Goal: Transaction & Acquisition: Download file/media

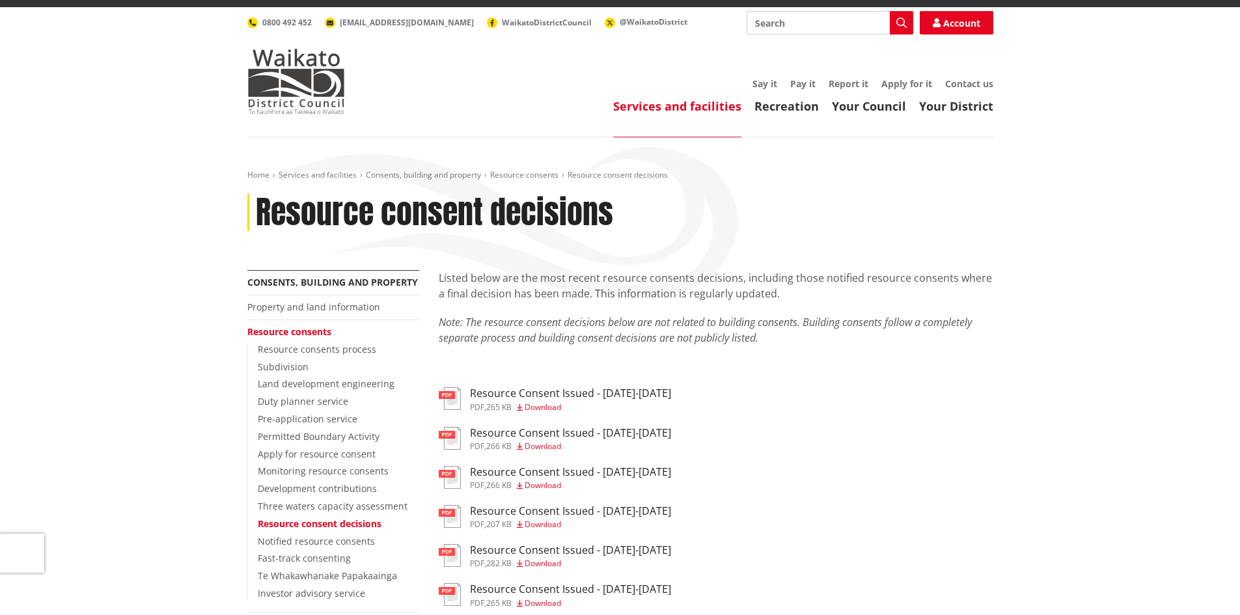
scroll to position [130, 0]
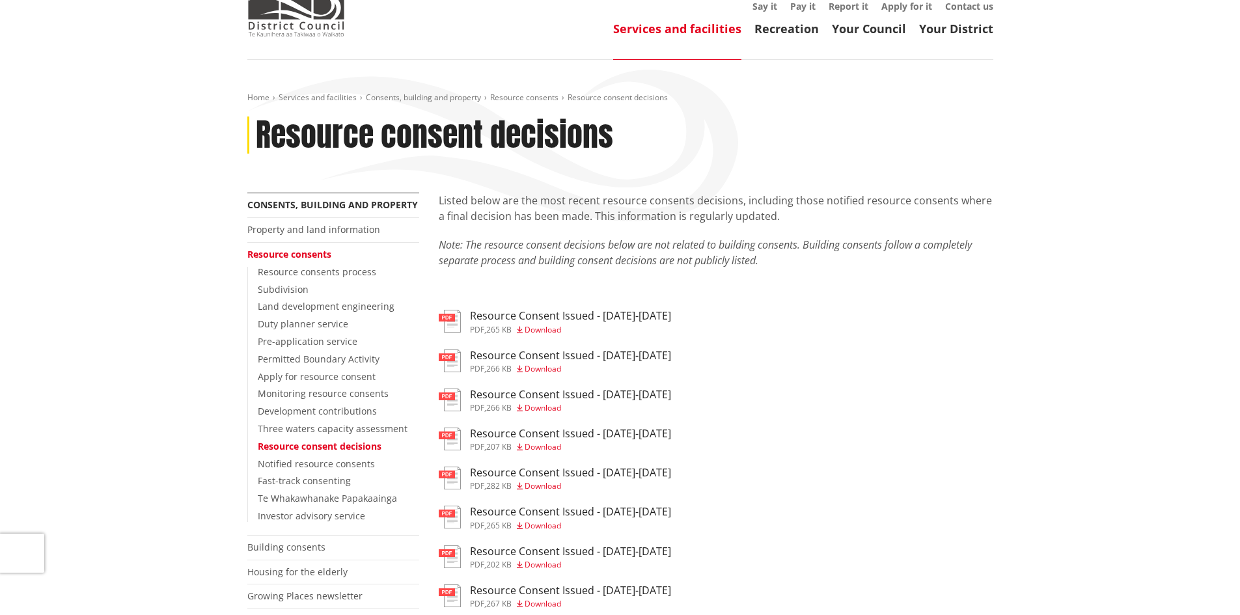
click at [553, 480] on span "Download" at bounding box center [543, 485] width 36 height 11
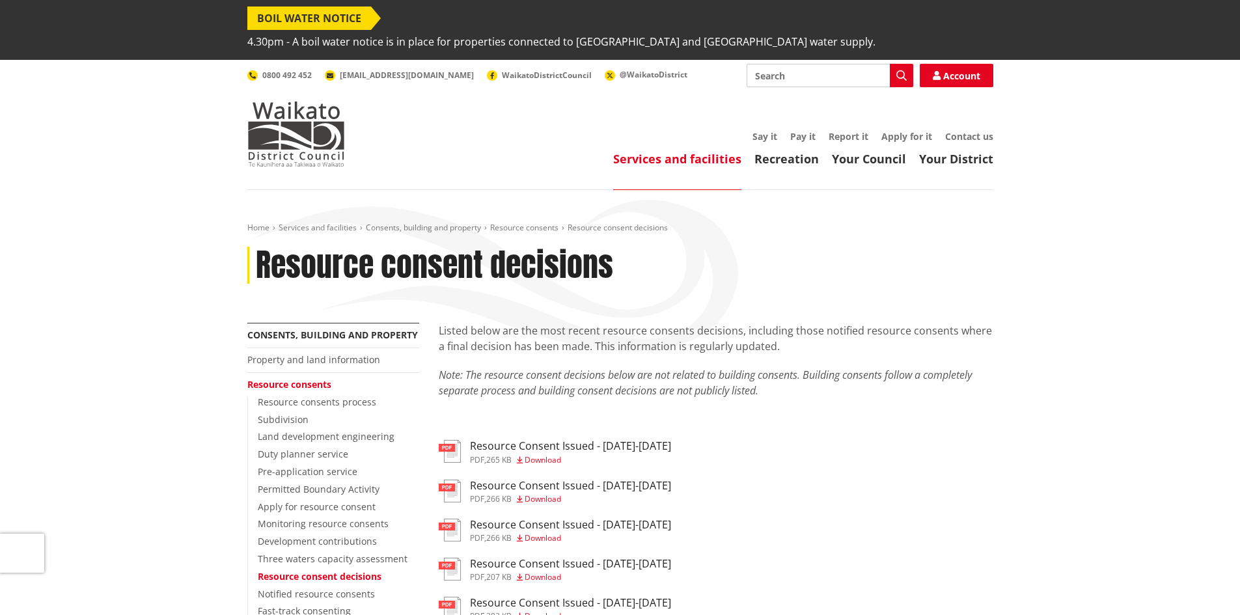
scroll to position [130, 0]
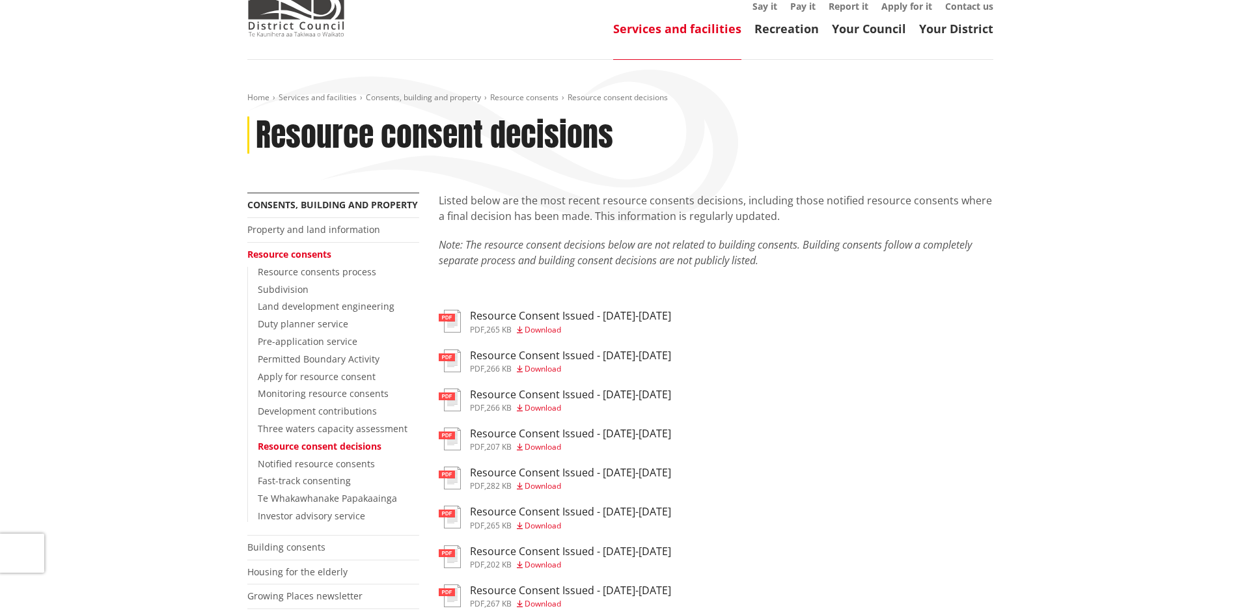
click at [537, 441] on span "Download" at bounding box center [543, 446] width 36 height 11
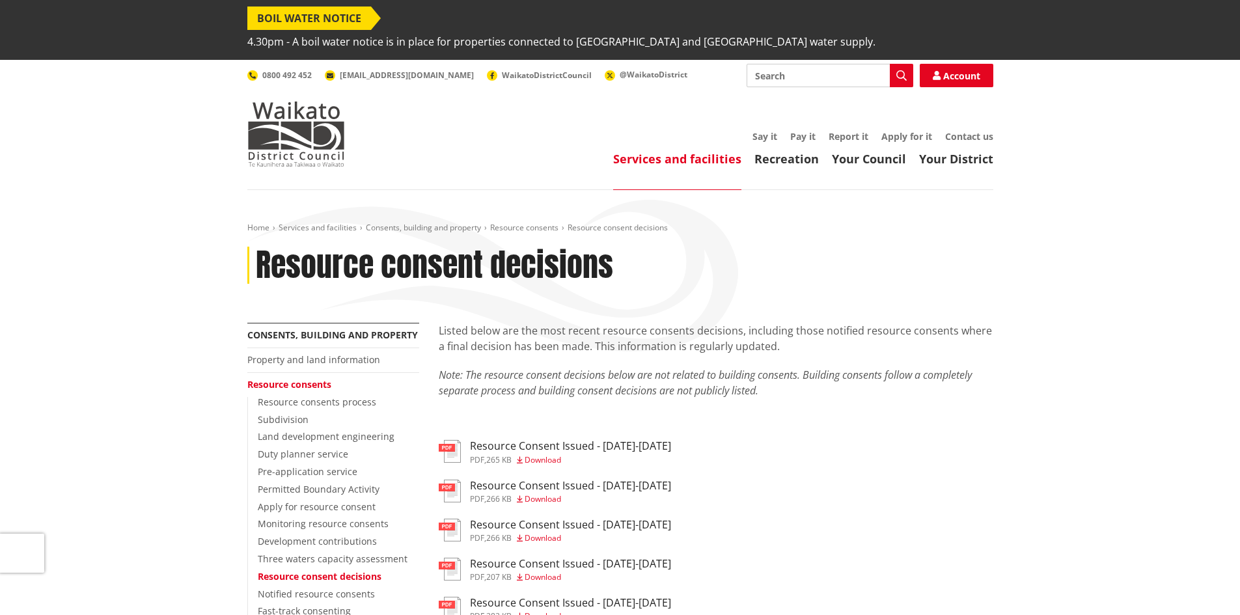
scroll to position [130, 0]
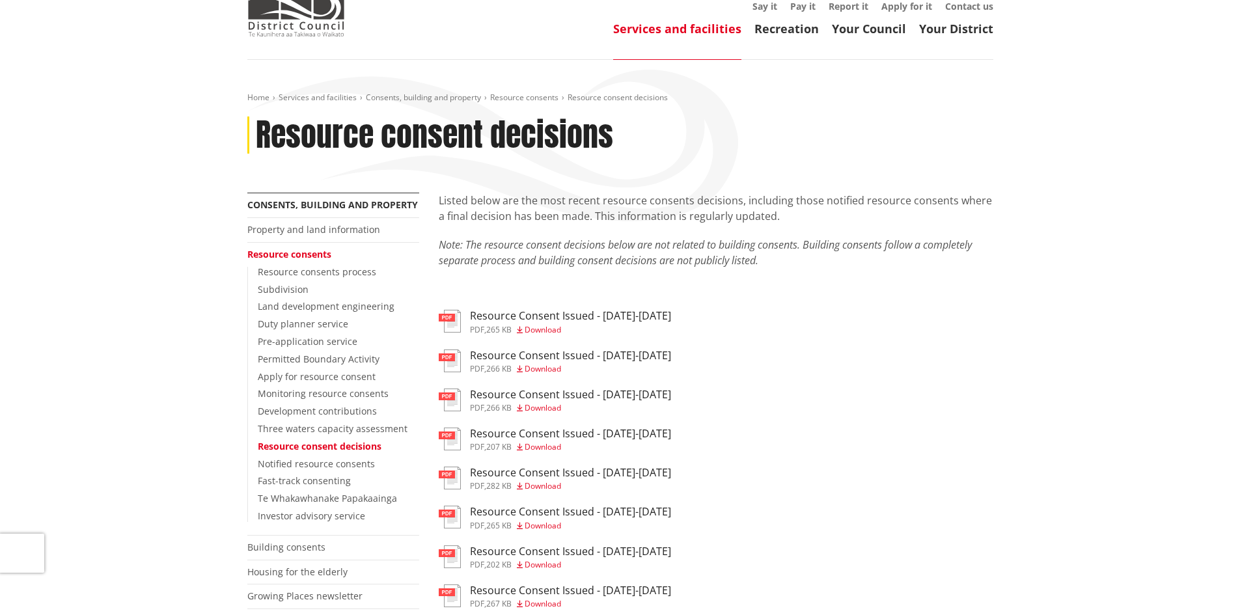
click at [555, 402] on span "Download" at bounding box center [543, 407] width 36 height 11
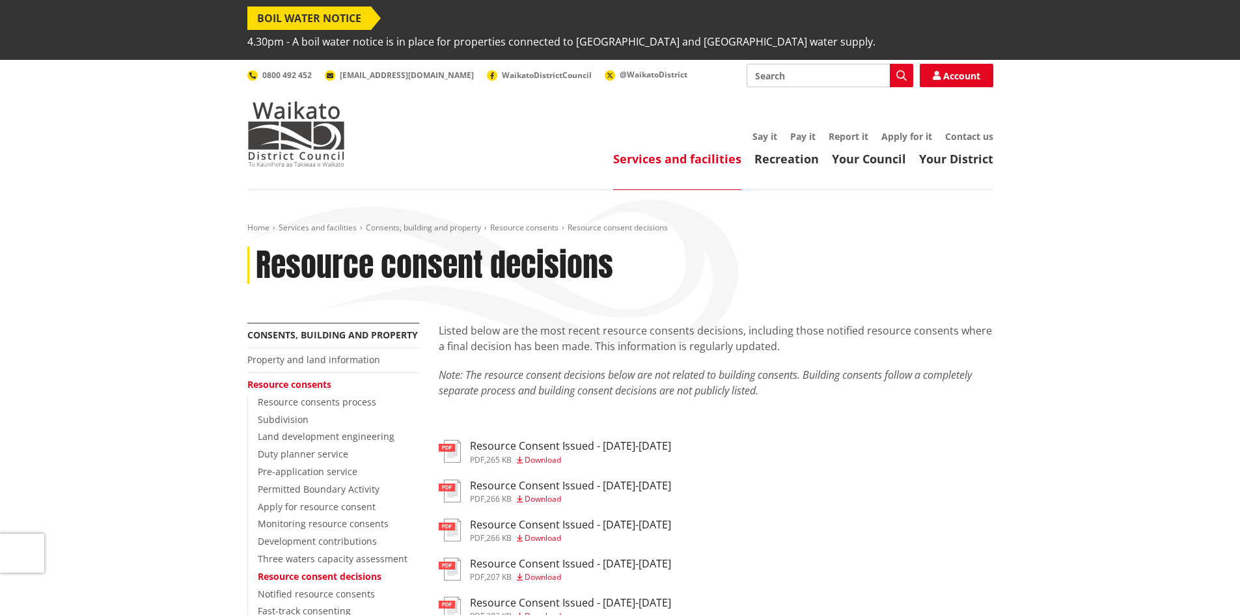
scroll to position [130, 0]
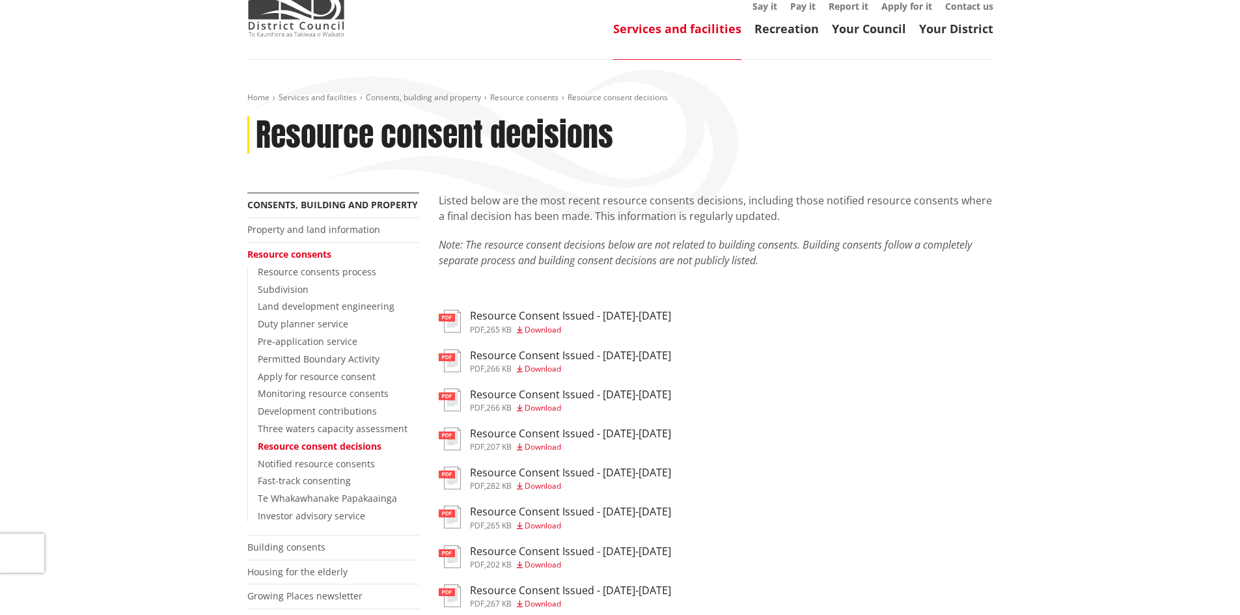
click at [551, 363] on span "Download" at bounding box center [543, 368] width 36 height 11
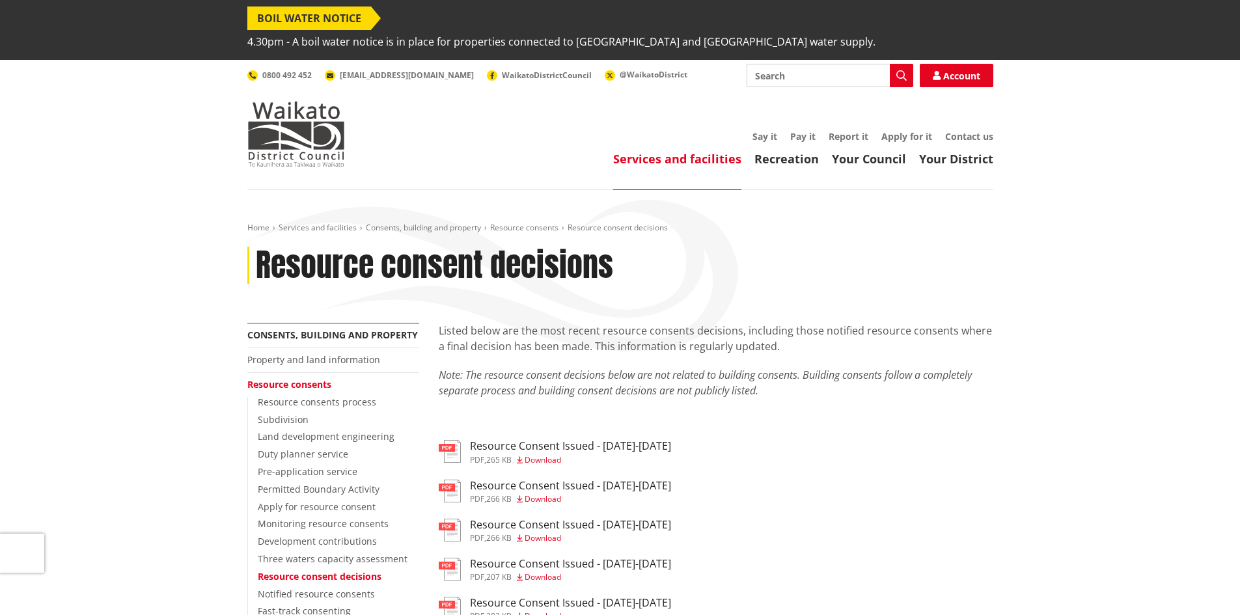
scroll to position [130, 0]
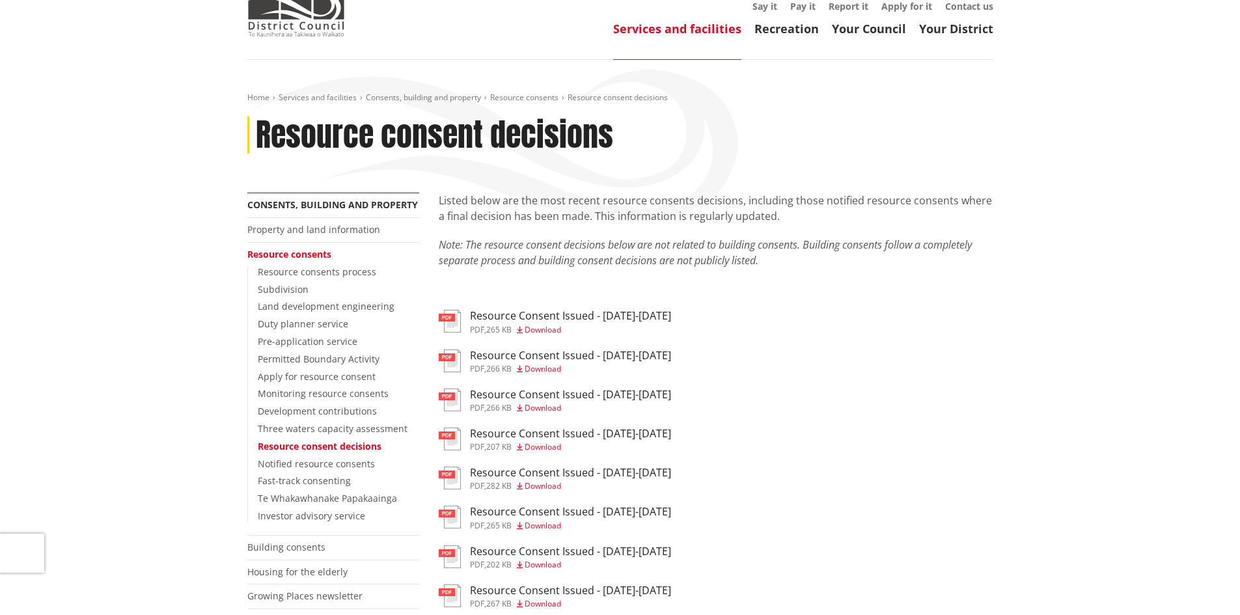
click at [539, 324] on span "Download" at bounding box center [543, 329] width 36 height 11
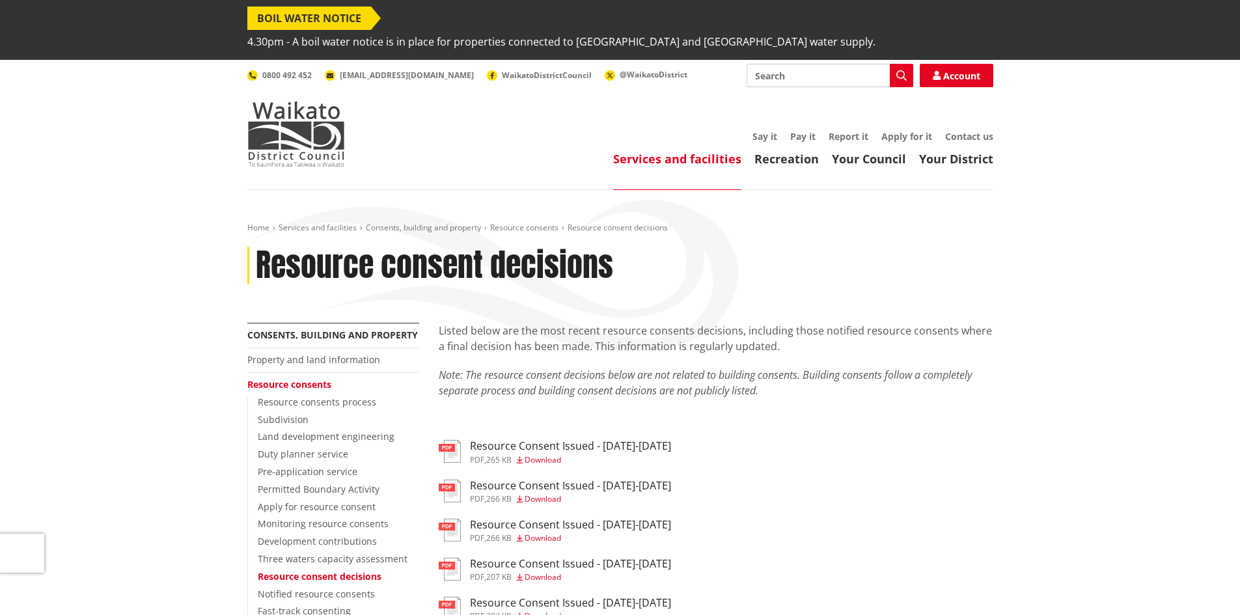
scroll to position [130, 0]
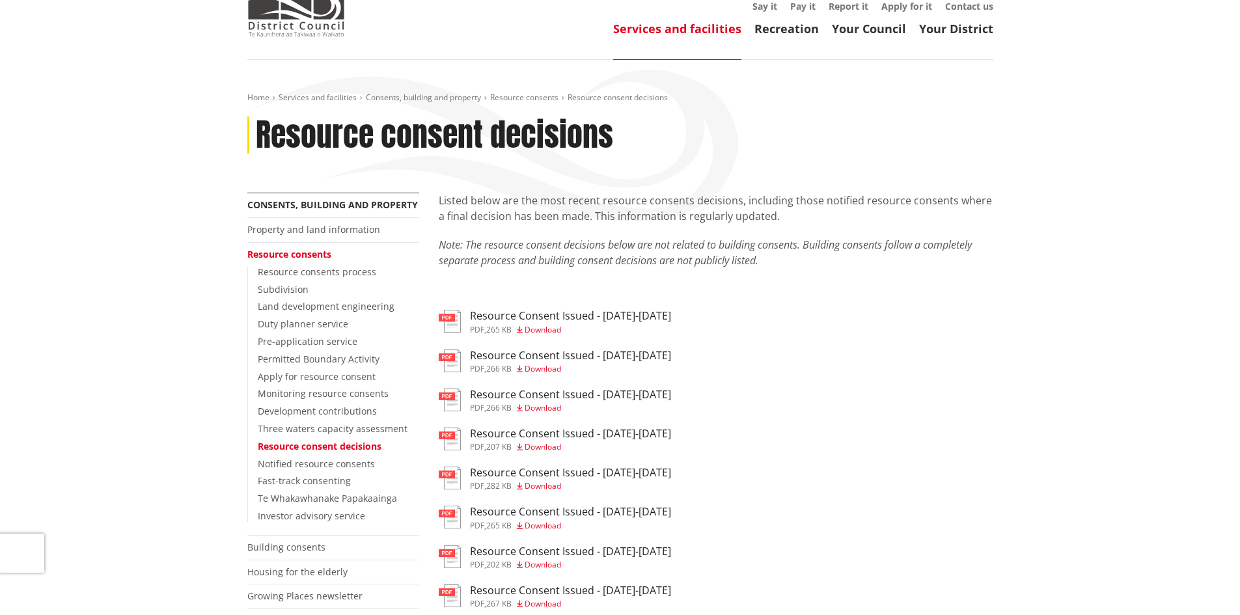
click at [549, 520] on span "Download" at bounding box center [543, 525] width 36 height 11
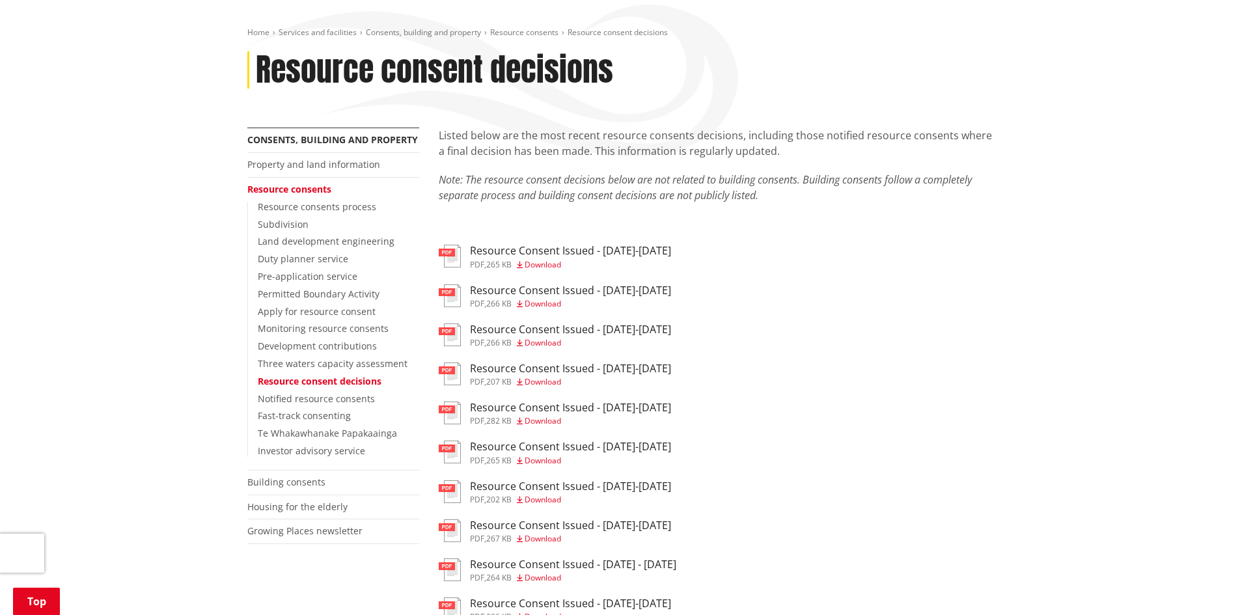
scroll to position [260, 0]
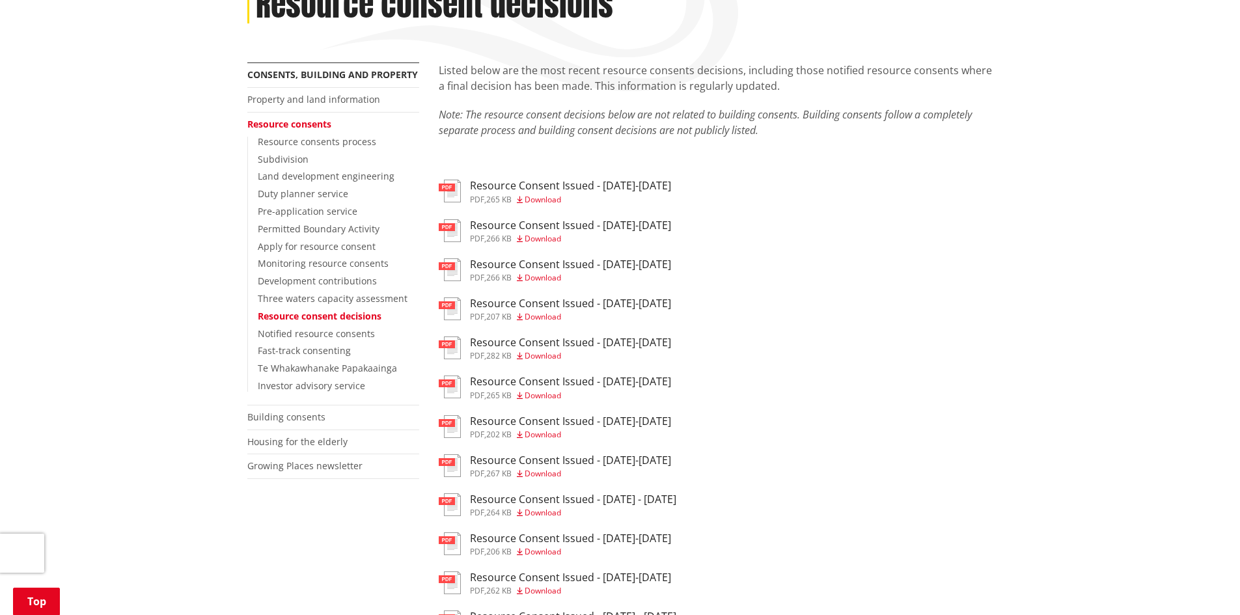
click at [554, 429] on span "Download" at bounding box center [543, 434] width 36 height 11
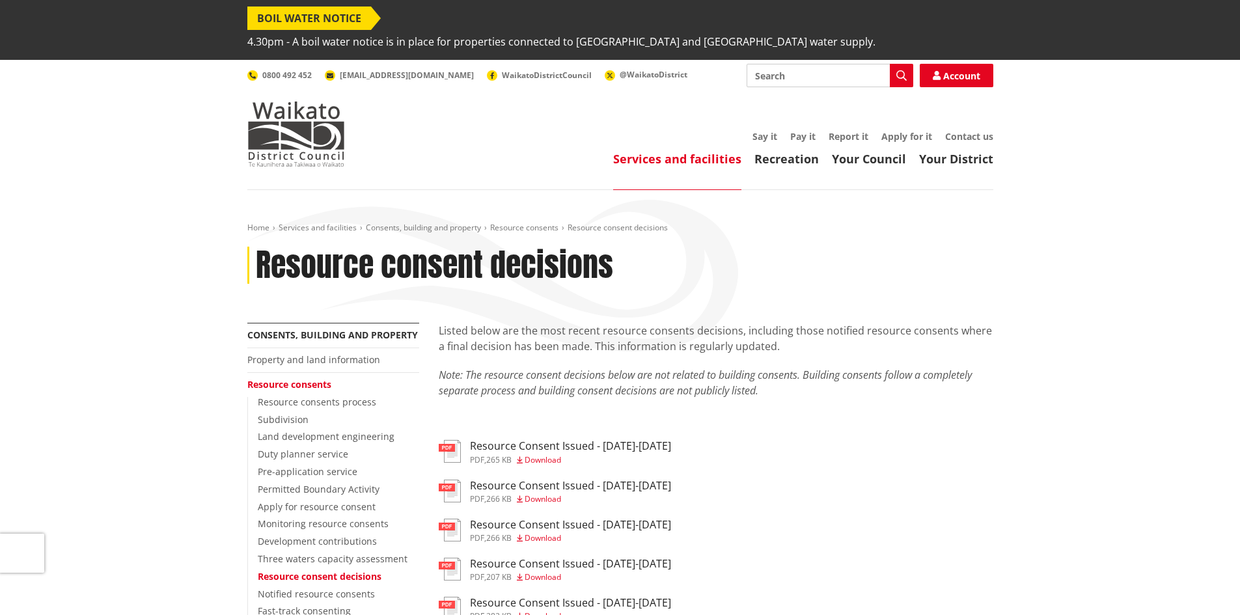
scroll to position [260, 0]
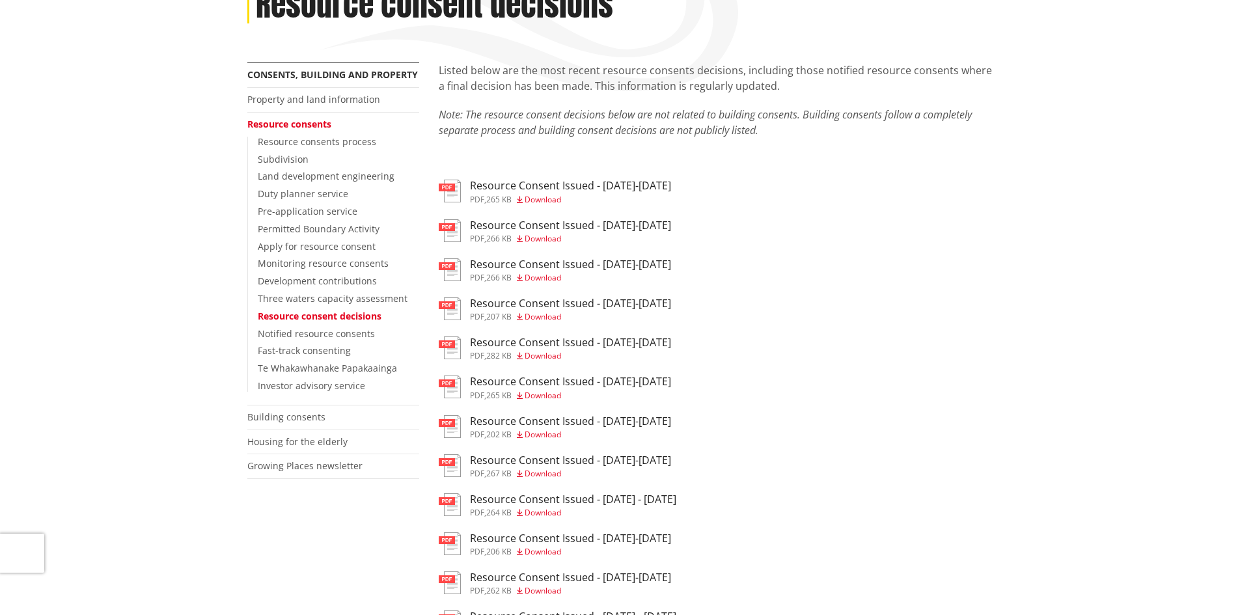
click at [543, 468] on span "Download" at bounding box center [543, 473] width 36 height 11
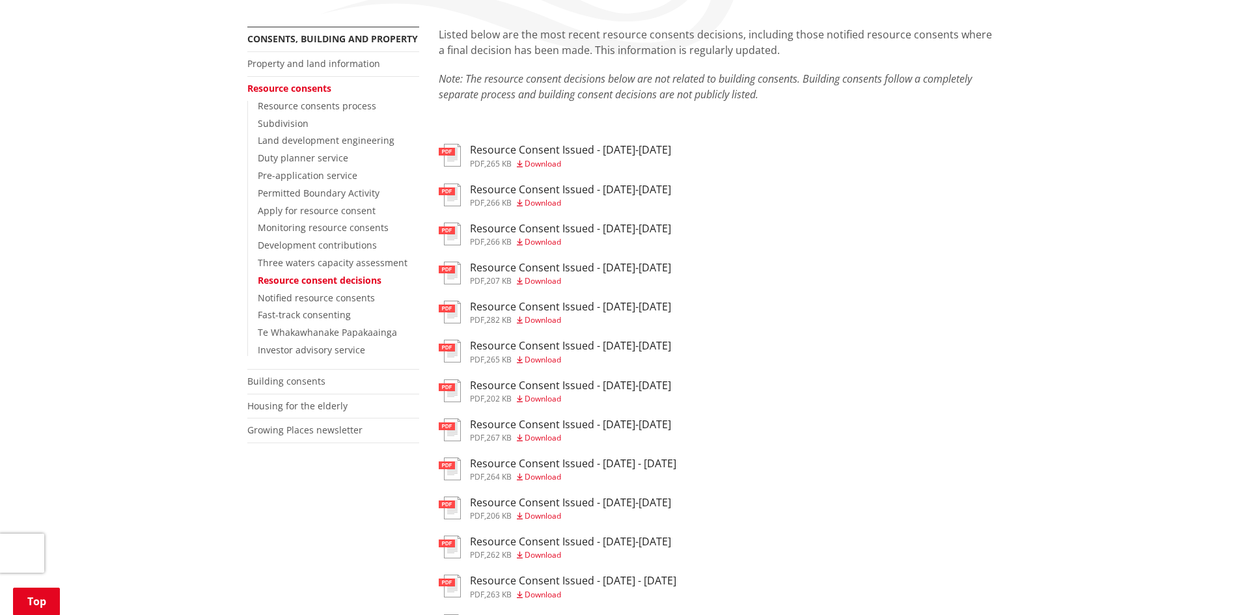
scroll to position [325, 0]
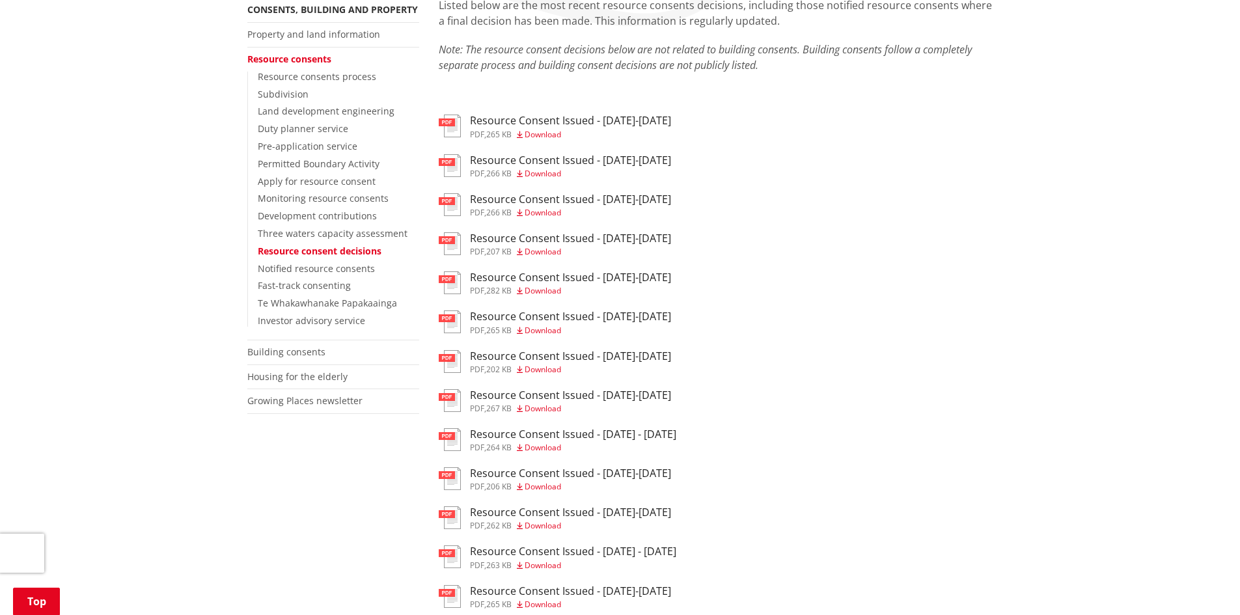
click at [547, 442] on span "Download" at bounding box center [543, 447] width 36 height 11
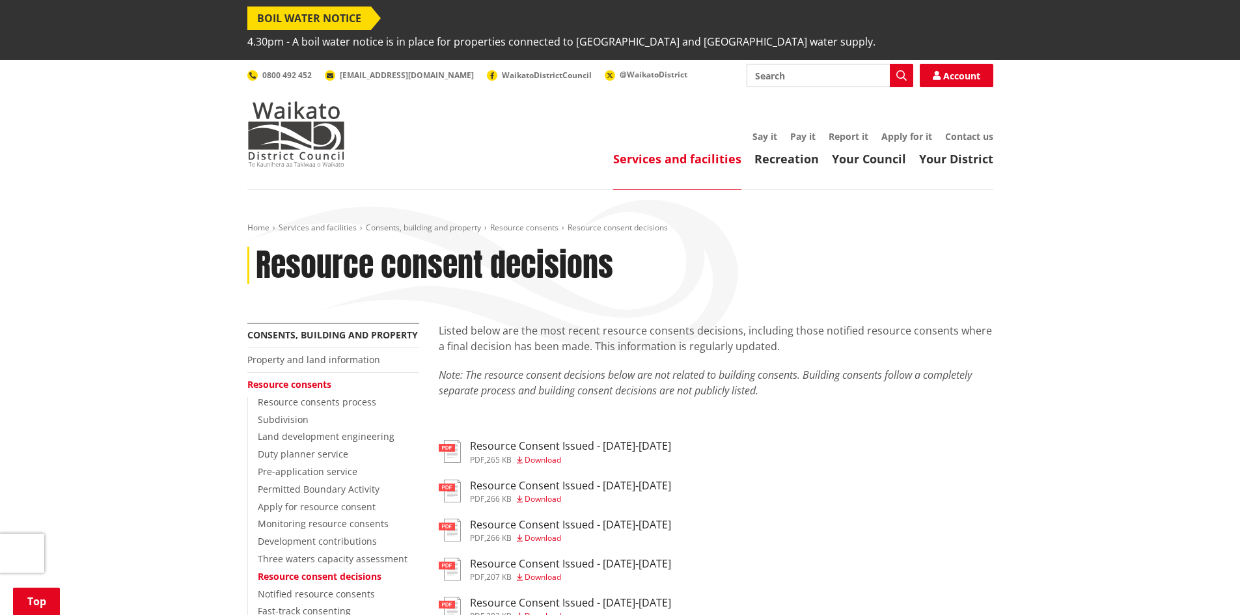
scroll to position [325, 0]
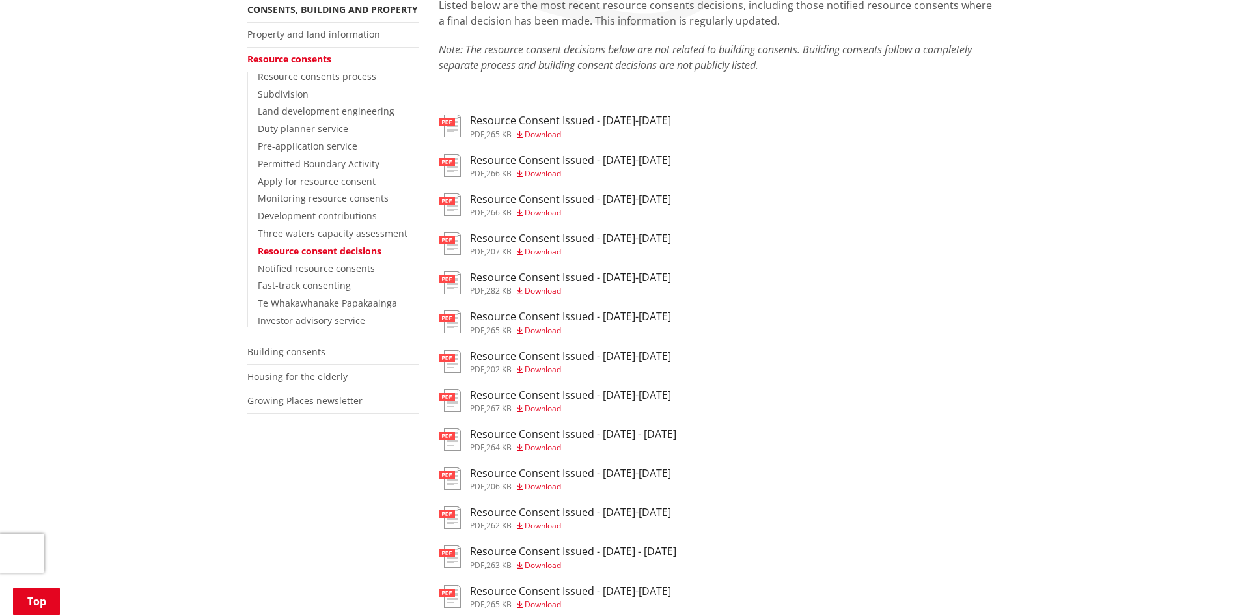
click at [539, 481] on span "Download" at bounding box center [543, 486] width 36 height 11
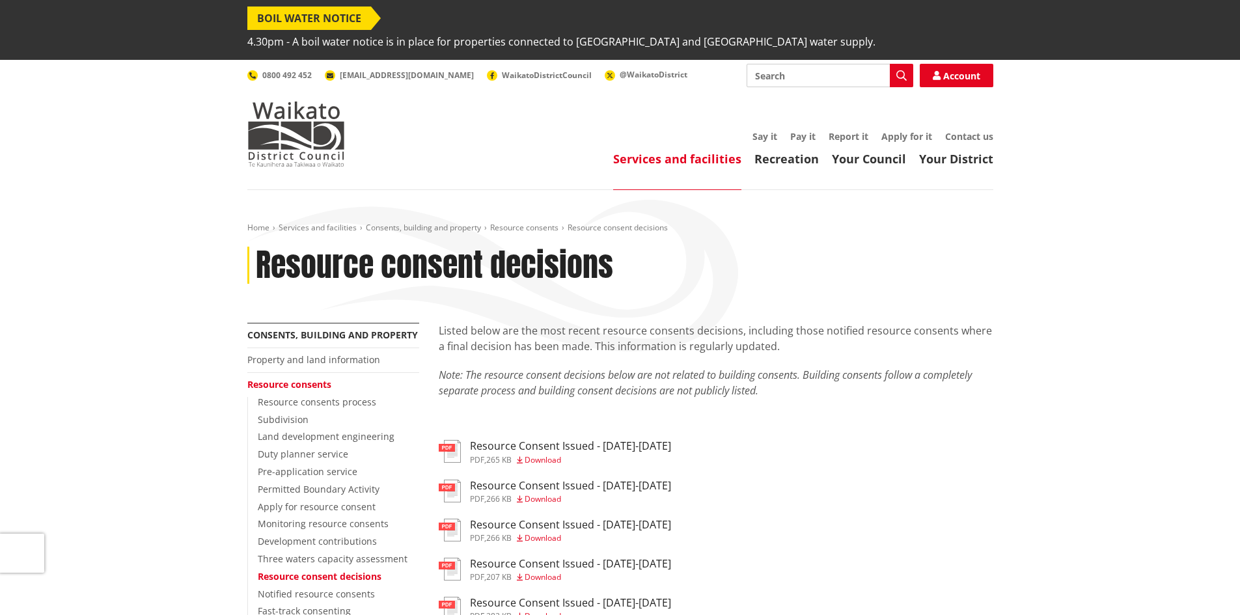
scroll to position [325, 0]
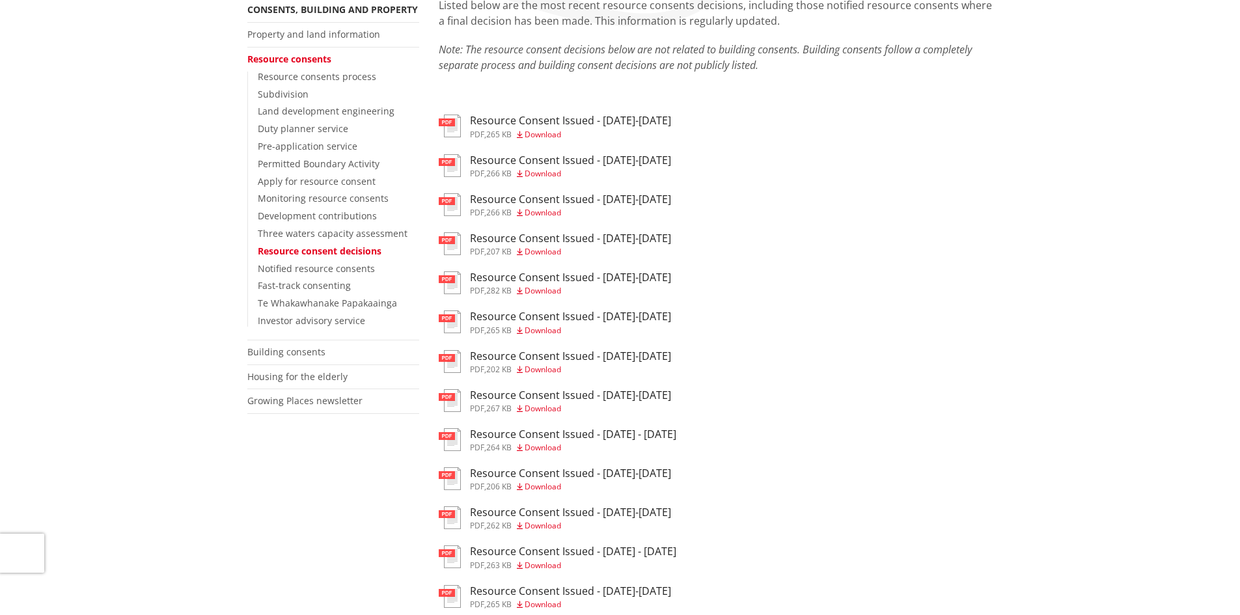
click at [541, 520] on span "Download" at bounding box center [543, 525] width 36 height 11
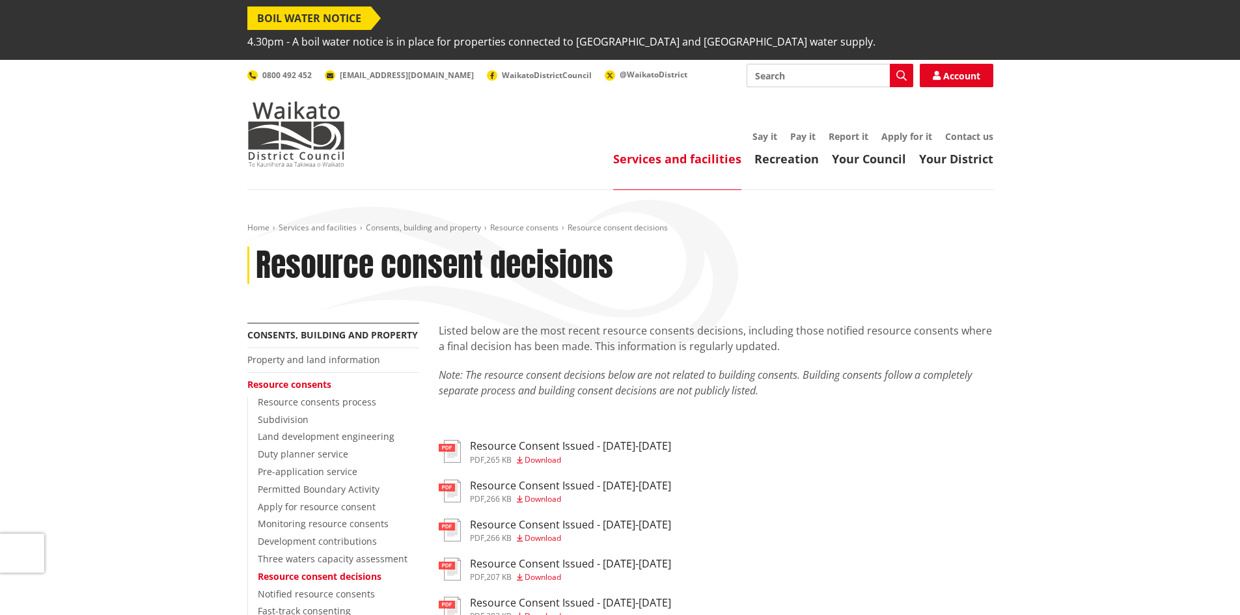
scroll to position [325, 0]
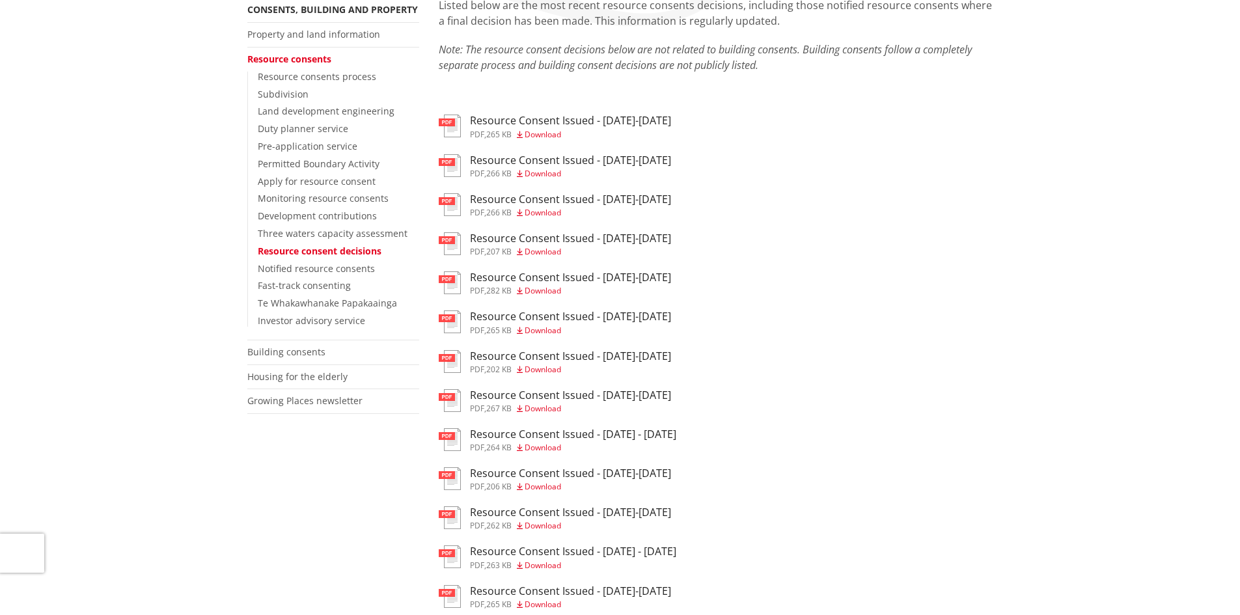
click at [542, 560] on span "Download" at bounding box center [543, 565] width 36 height 11
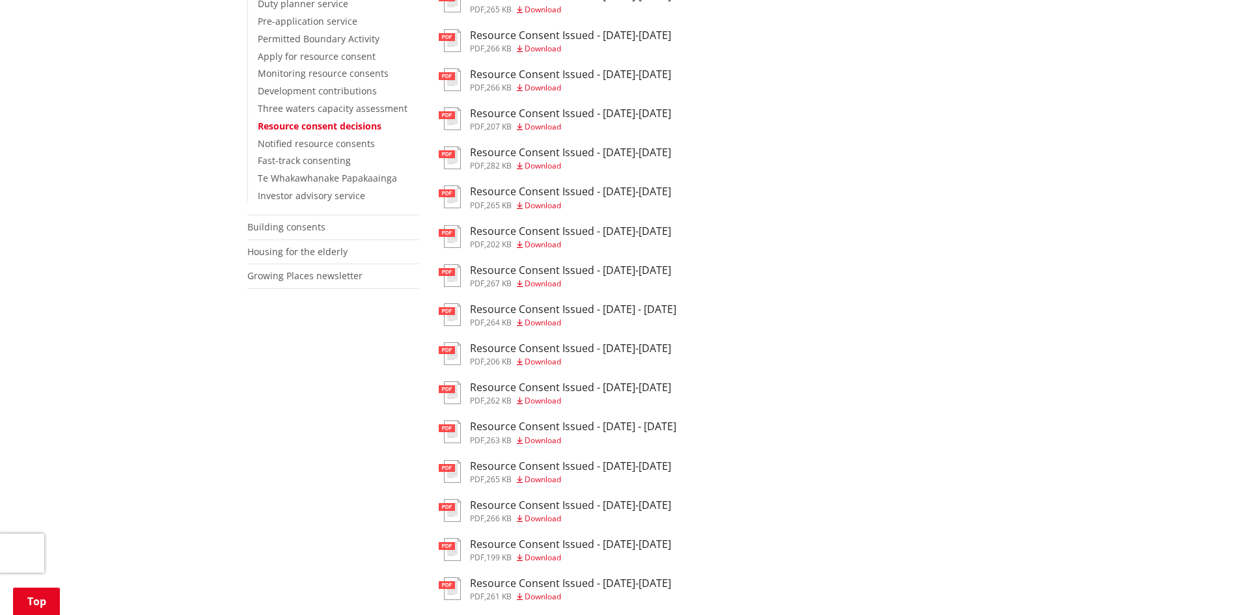
scroll to position [456, 0]
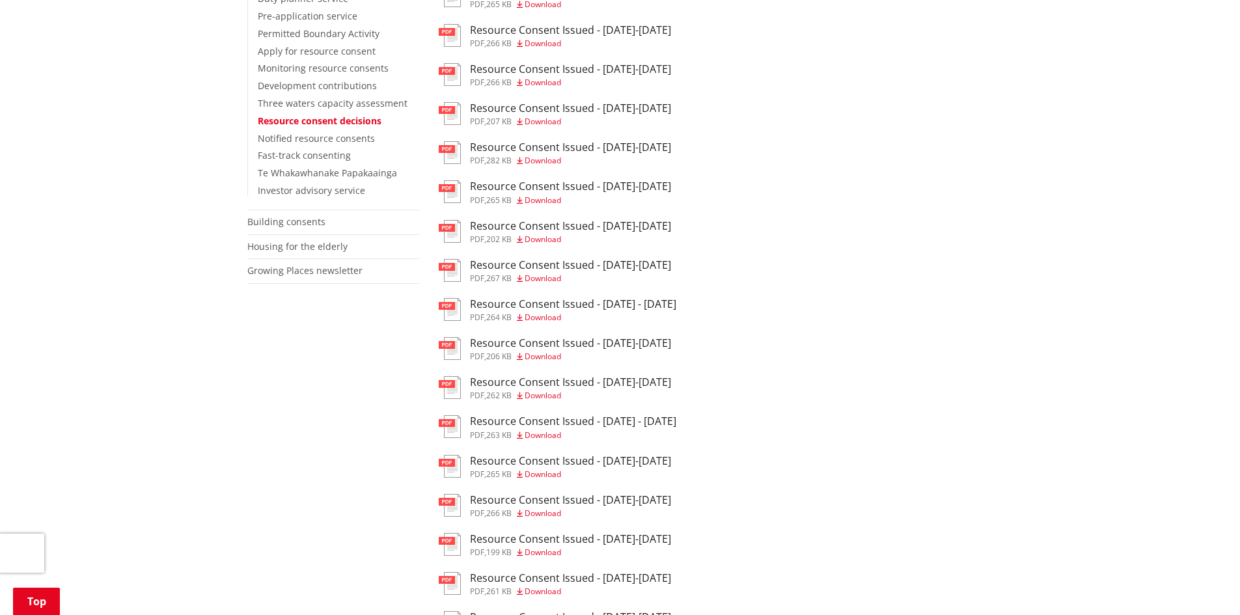
click at [552, 469] on span "Download" at bounding box center [543, 474] width 36 height 11
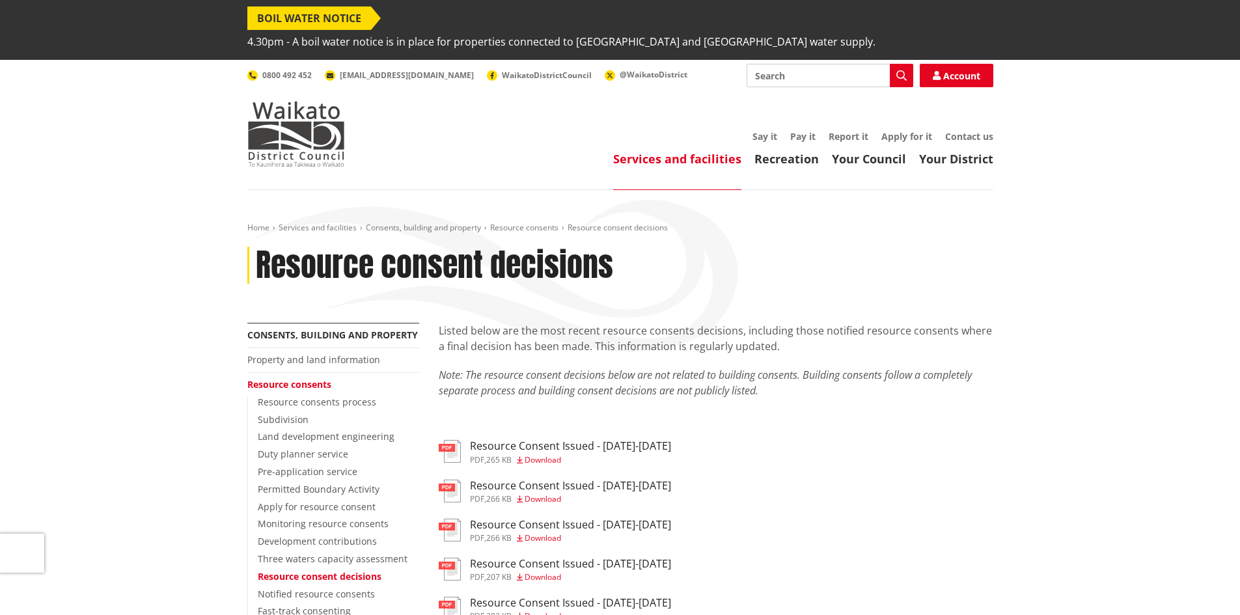
scroll to position [456, 0]
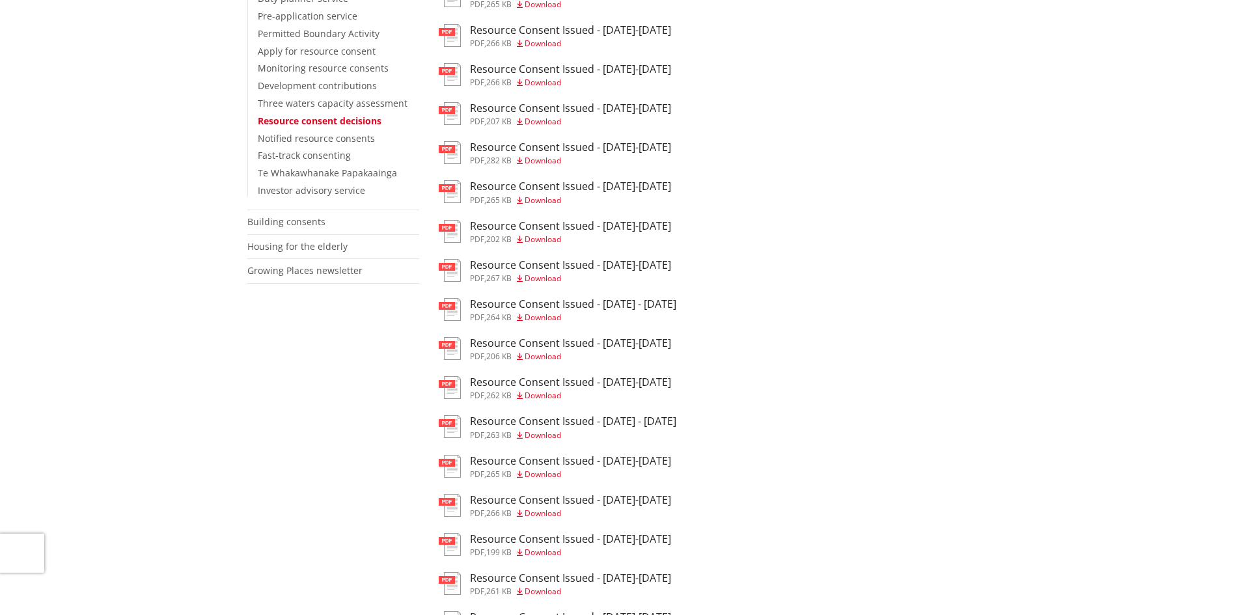
click at [555, 508] on span "Download" at bounding box center [543, 513] width 36 height 11
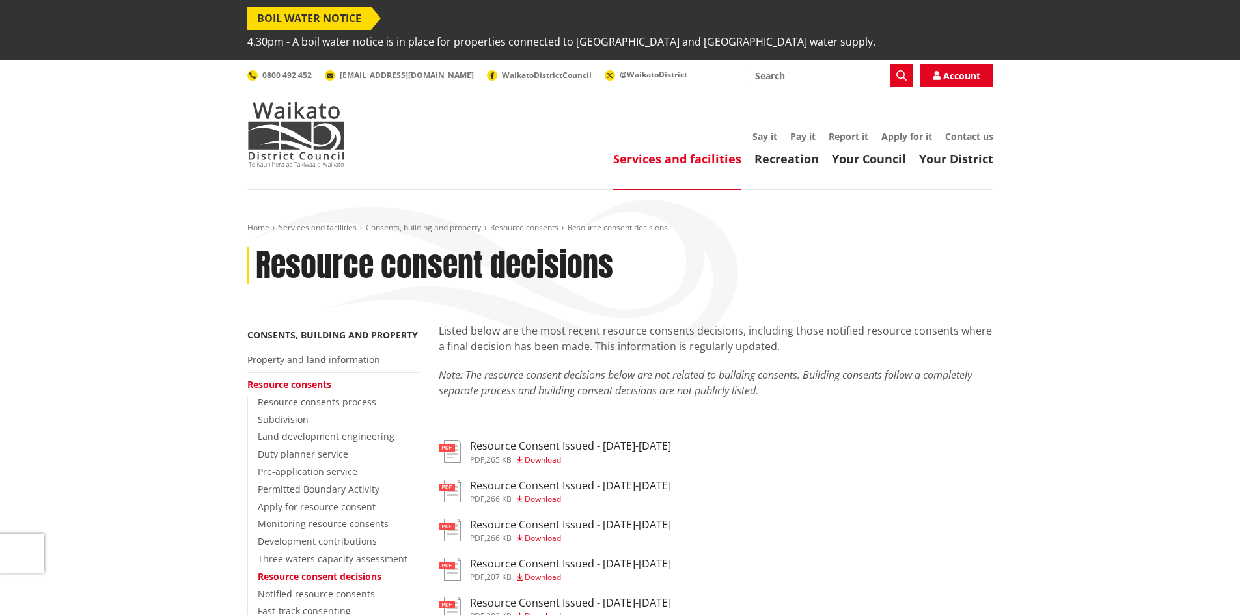
scroll to position [456, 0]
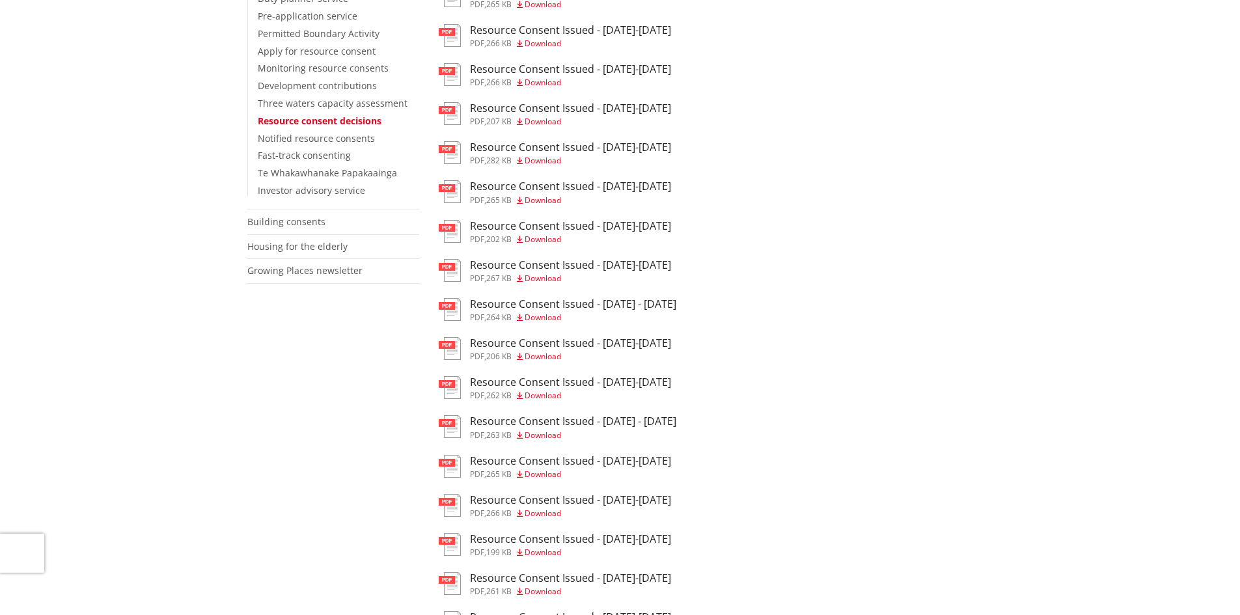
click at [554, 547] on span "Download" at bounding box center [543, 552] width 36 height 11
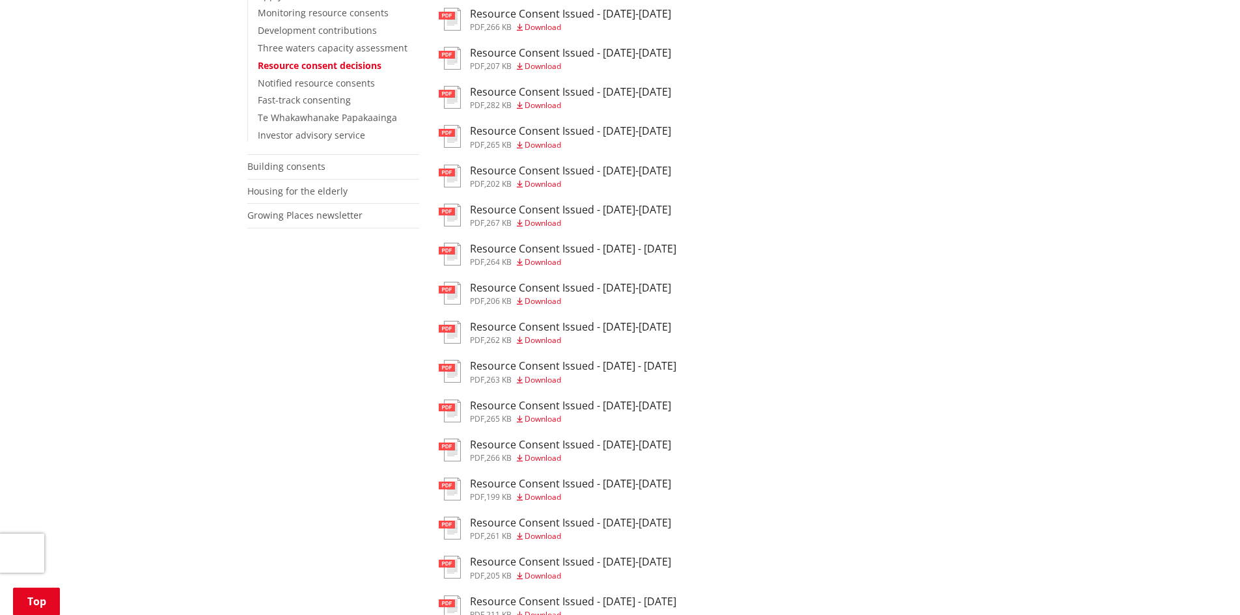
scroll to position [586, 0]
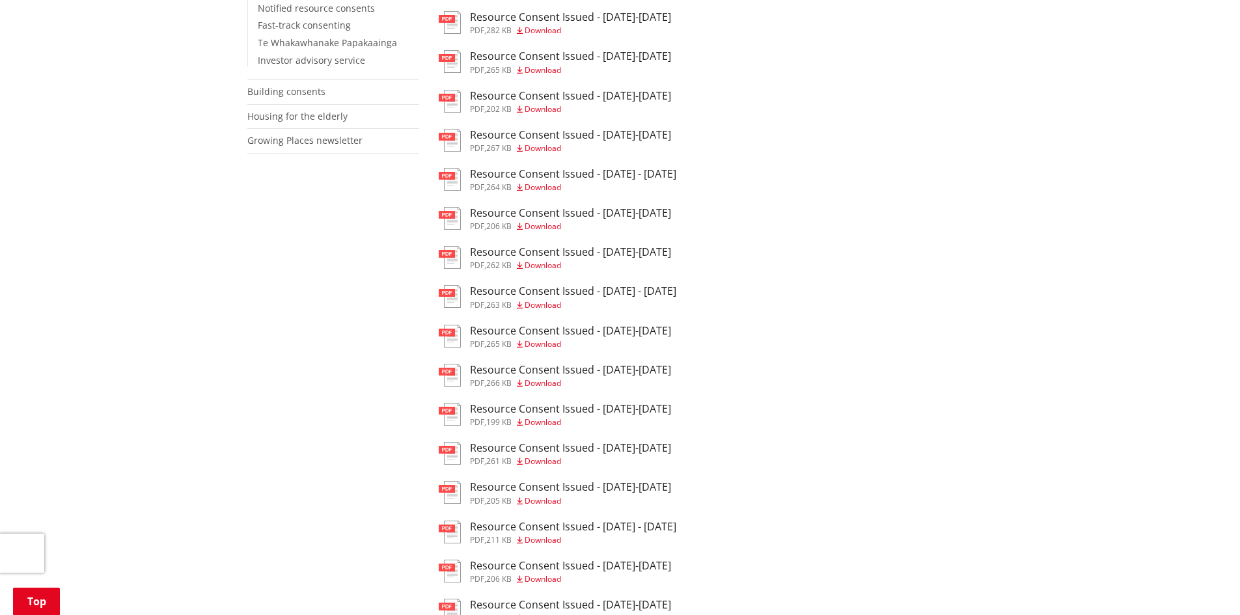
click at [544, 456] on span "Download" at bounding box center [543, 461] width 36 height 11
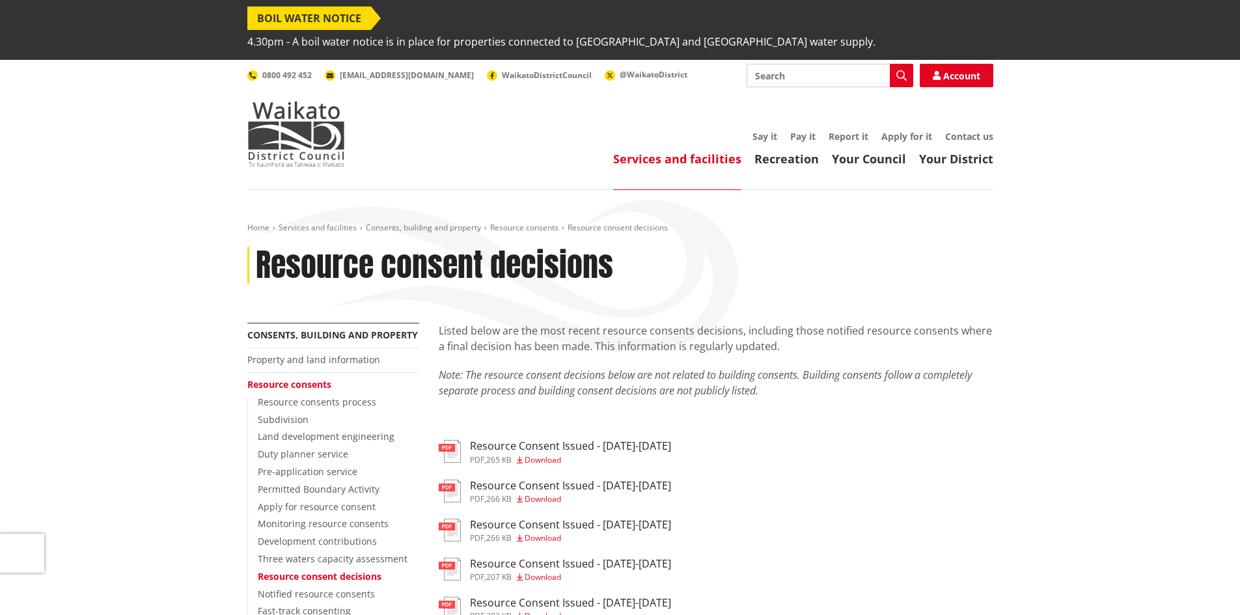
scroll to position [586, 0]
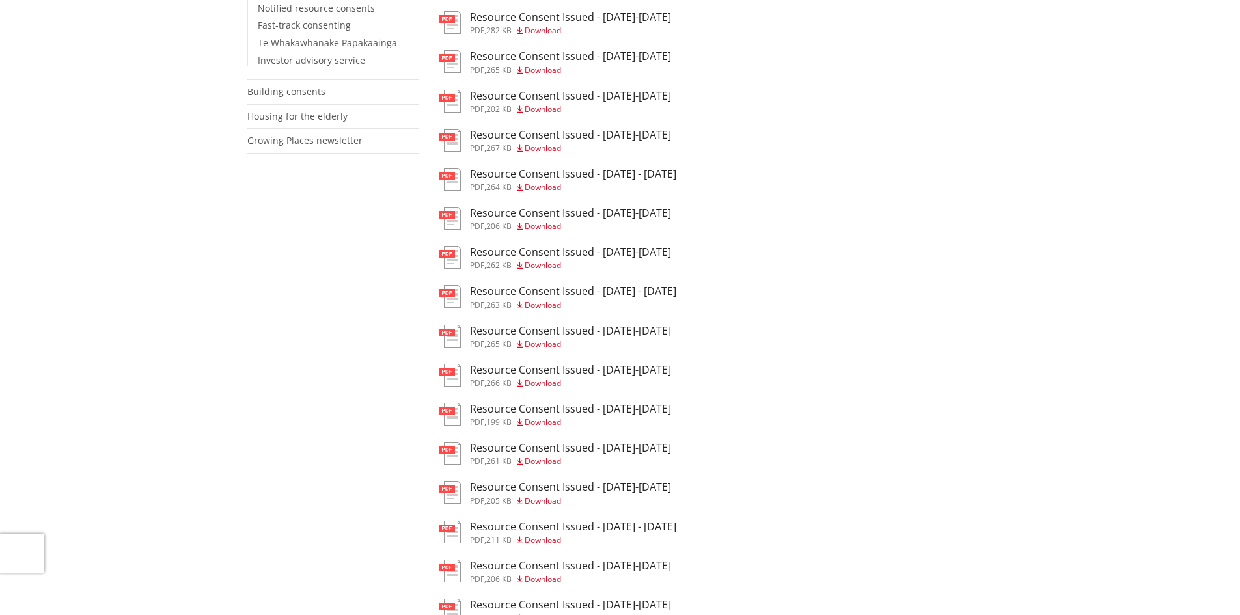
click at [553, 534] on span "Download" at bounding box center [543, 539] width 36 height 11
